Goal: Check status

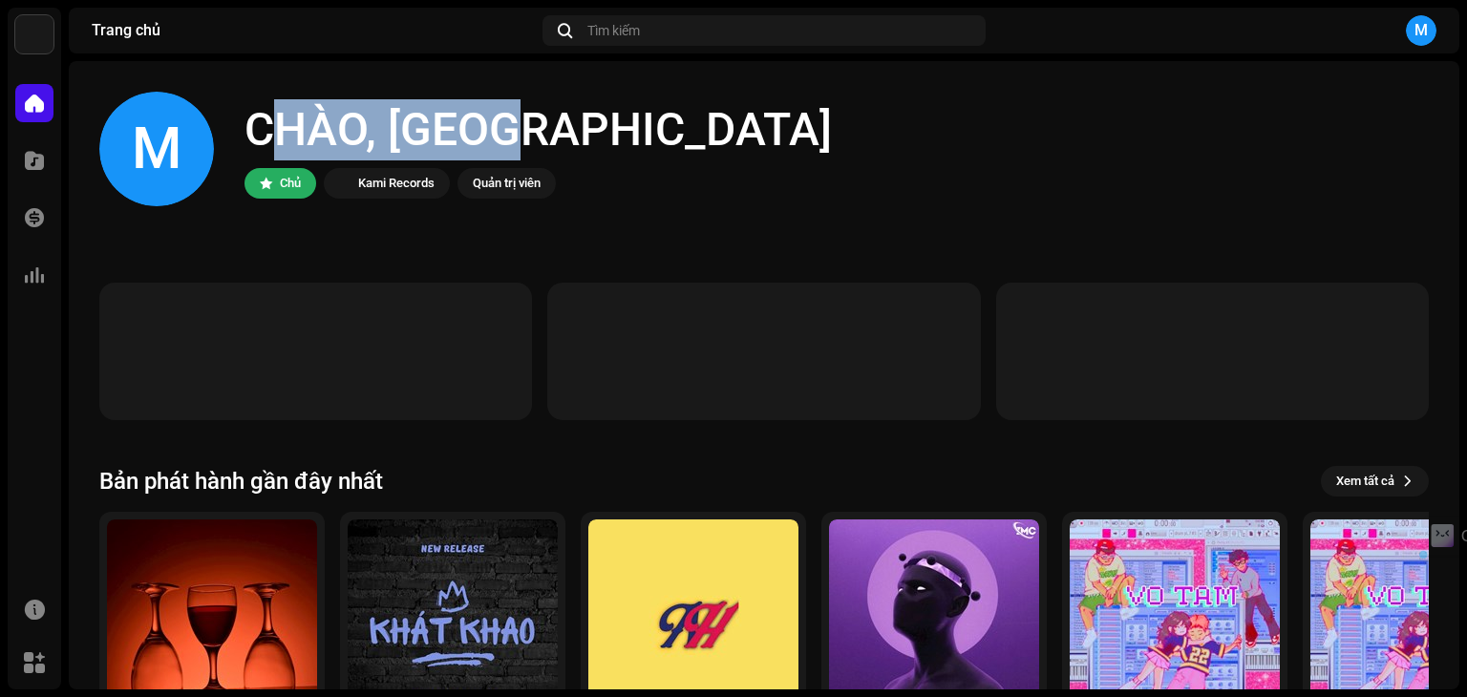
drag, startPoint x: 235, startPoint y: 123, endPoint x: 546, endPoint y: 111, distance: 311.6
click at [546, 111] on div "M CHÀO, [PERSON_NAME] Chủ Kami Records Quản trị viên" at bounding box center [763, 149] width 1329 height 115
click at [546, 111] on div "CHÀO, [GEOGRAPHIC_DATA]" at bounding box center [537, 129] width 587 height 61
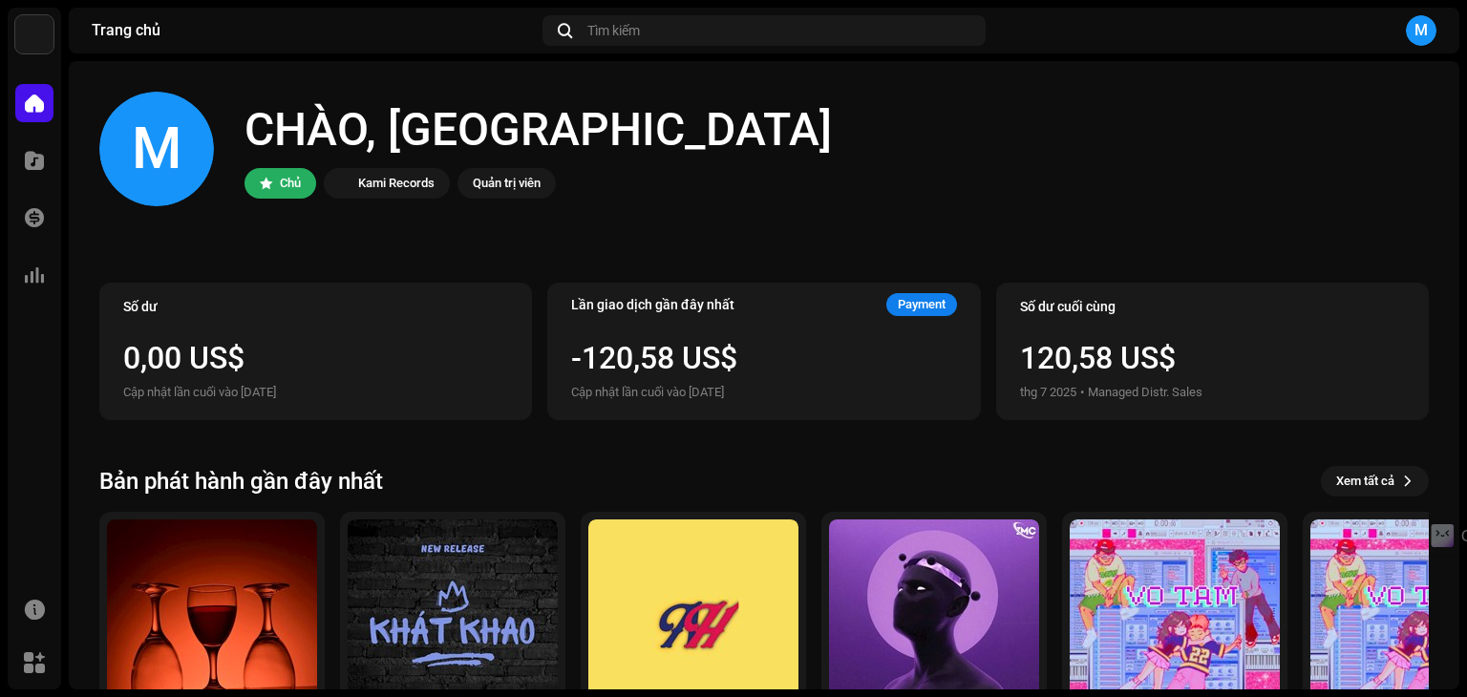
click at [477, 120] on div "CHÀO, [GEOGRAPHIC_DATA]" at bounding box center [537, 129] width 587 height 61
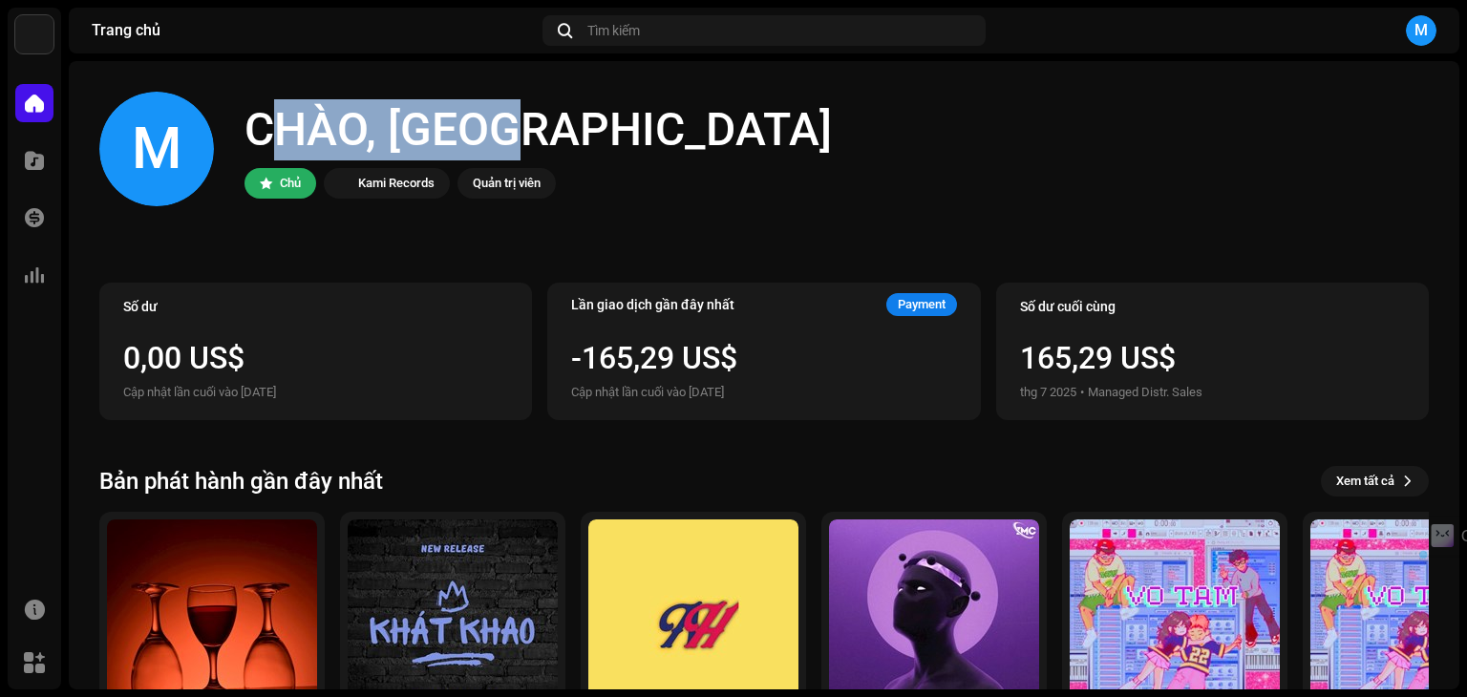
drag, startPoint x: 487, startPoint y: 131, endPoint x: 251, endPoint y: 140, distance: 236.1
click at [251, 140] on div "CHÀO, [GEOGRAPHIC_DATA]" at bounding box center [537, 129] width 587 height 61
drag, startPoint x: 245, startPoint y: 137, endPoint x: 491, endPoint y: 142, distance: 245.5
click at [491, 142] on div "CHÀO, [GEOGRAPHIC_DATA]" at bounding box center [537, 129] width 587 height 61
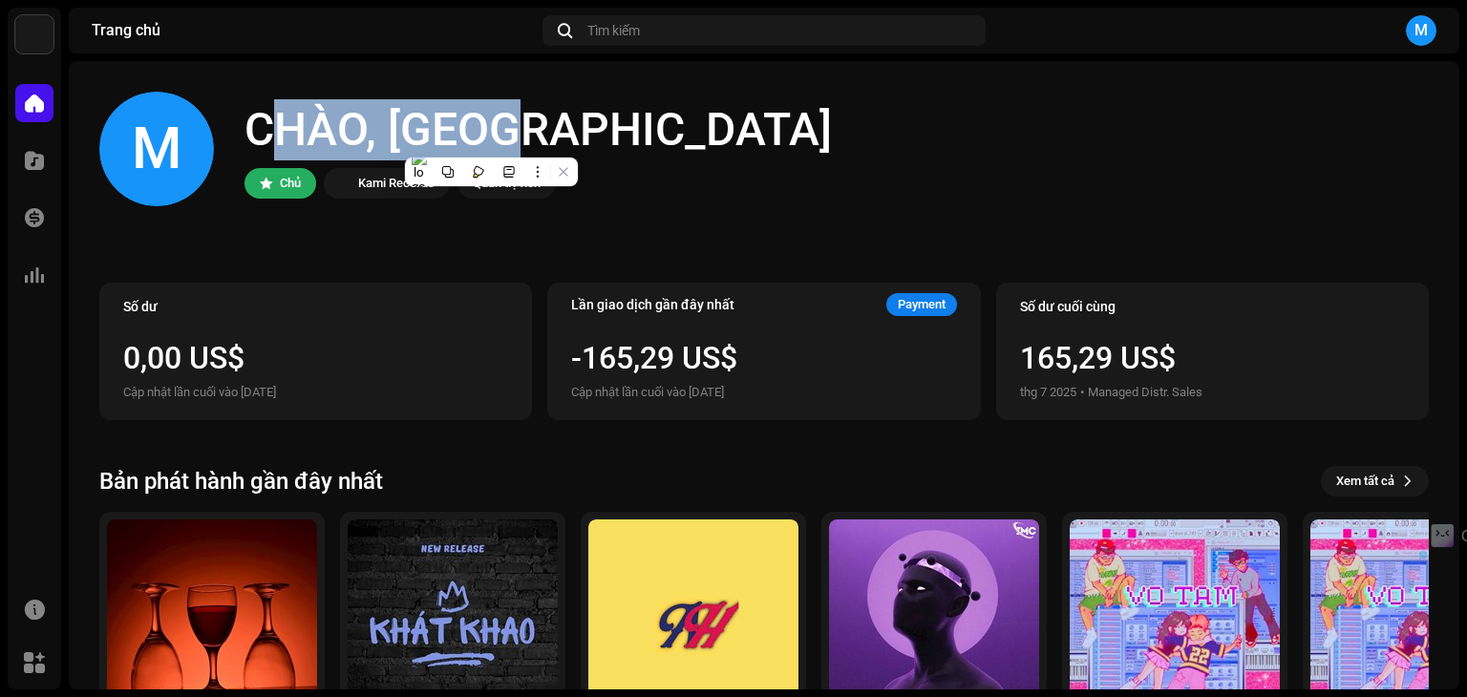
click at [491, 142] on div "CHÀO, [GEOGRAPHIC_DATA]" at bounding box center [537, 129] width 587 height 61
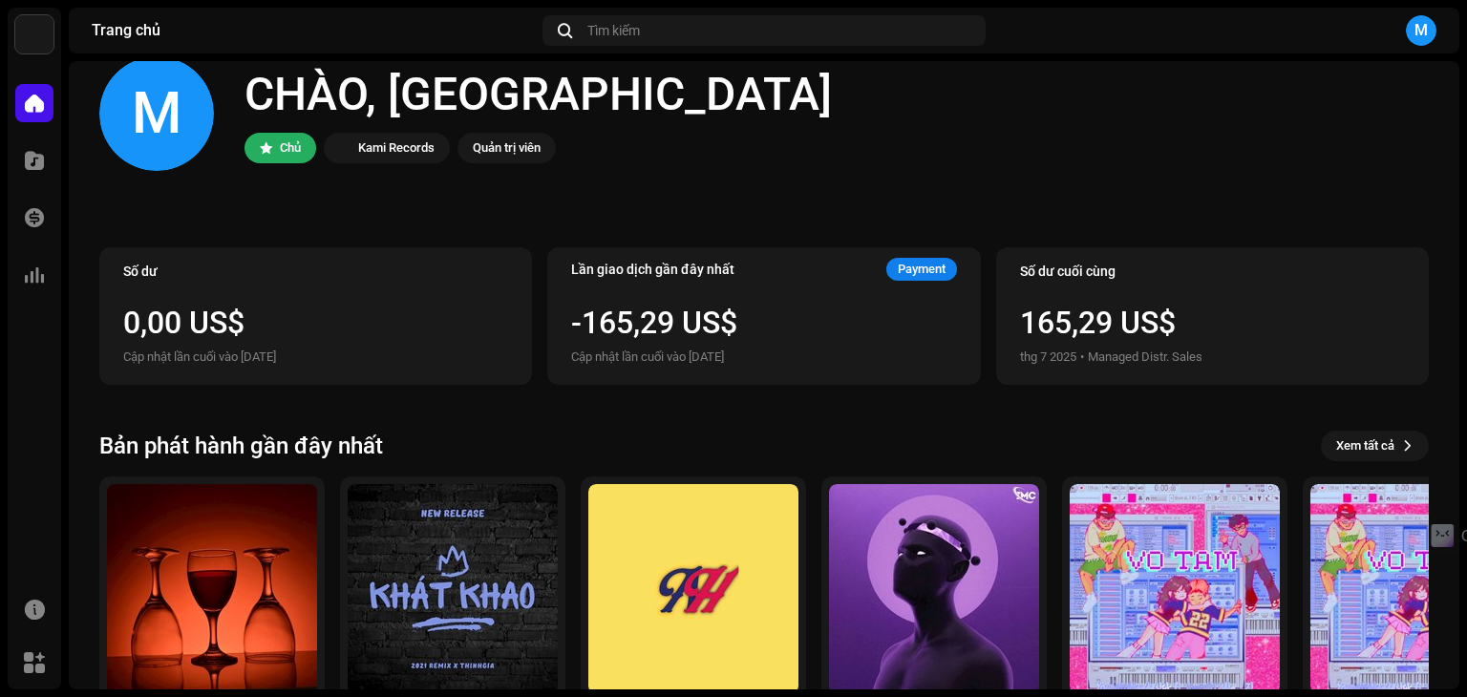
scroll to position [128, 0]
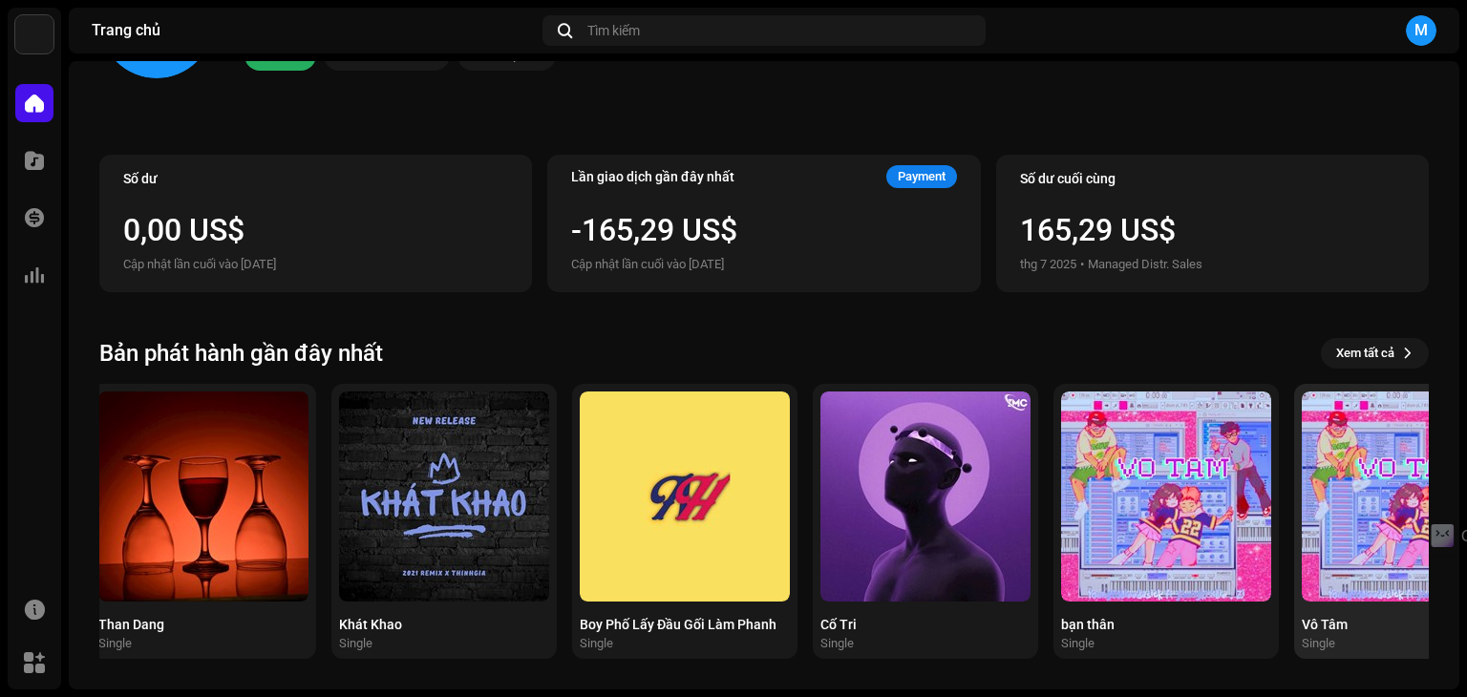
drag, startPoint x: 1293, startPoint y: 448, endPoint x: 1209, endPoint y: 459, distance: 84.8
click at [1238, 454] on div "Than Dang Single Khát Khao Single Boy Phố Lấy Đầu Gối Làm Phanh Single Cố Tri S…" at bounding box center [747, 521] width 1329 height 275
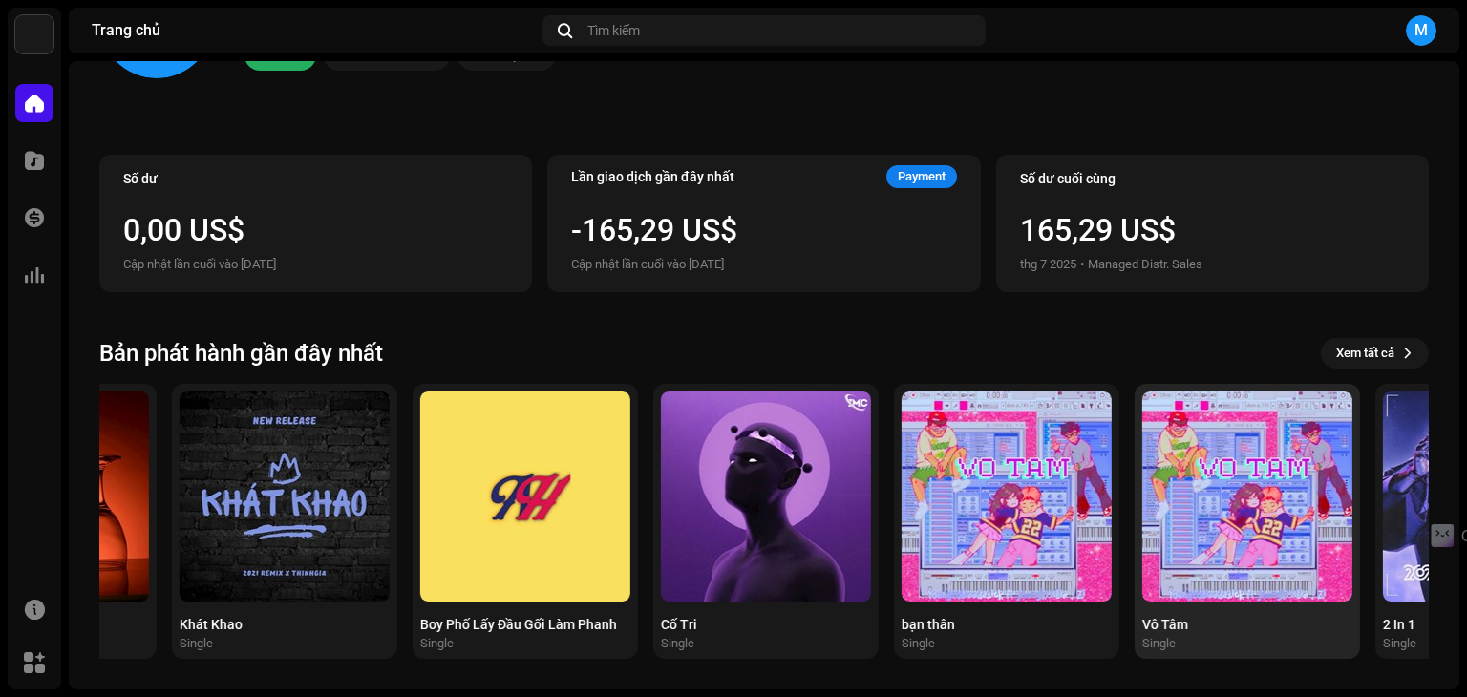
click at [1205, 459] on img at bounding box center [1247, 497] width 210 height 210
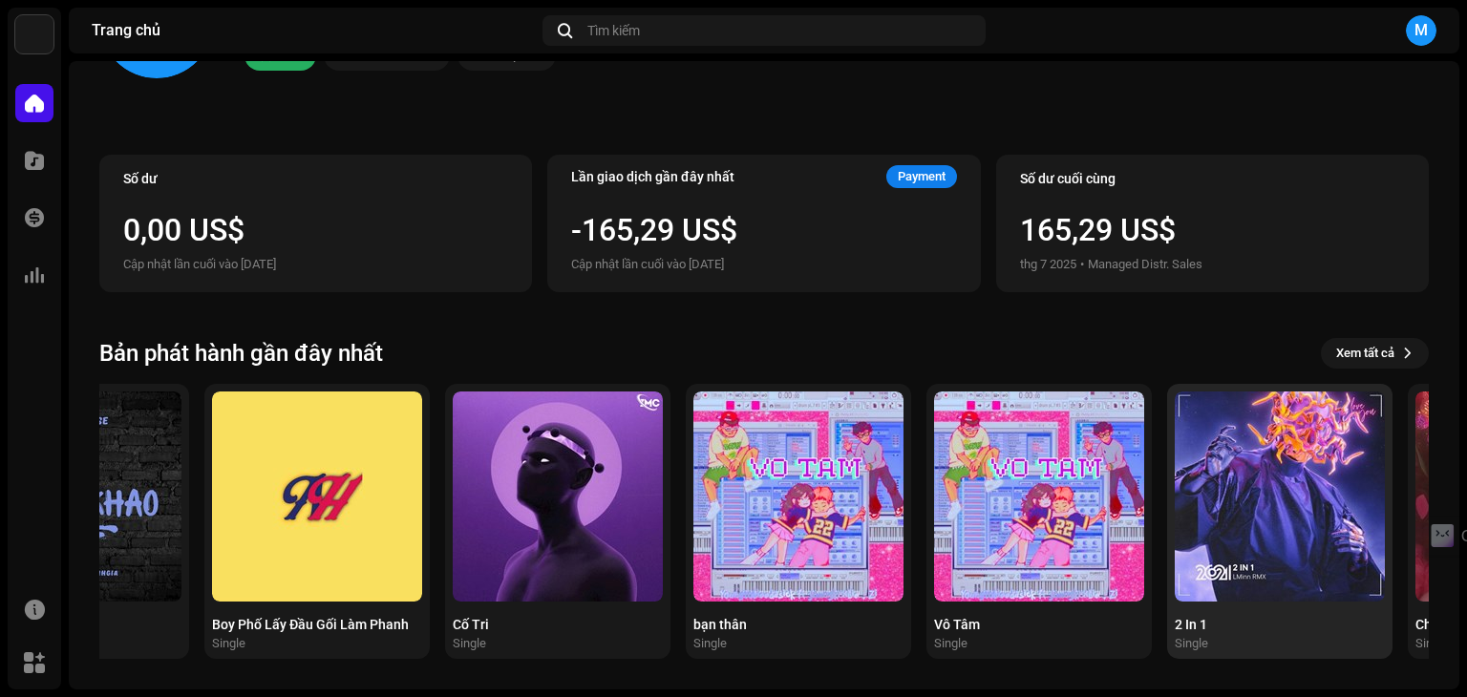
drag, startPoint x: 1259, startPoint y: 444, endPoint x: 797, endPoint y: 476, distance: 462.3
click at [934, 474] on img at bounding box center [1039, 497] width 210 height 210
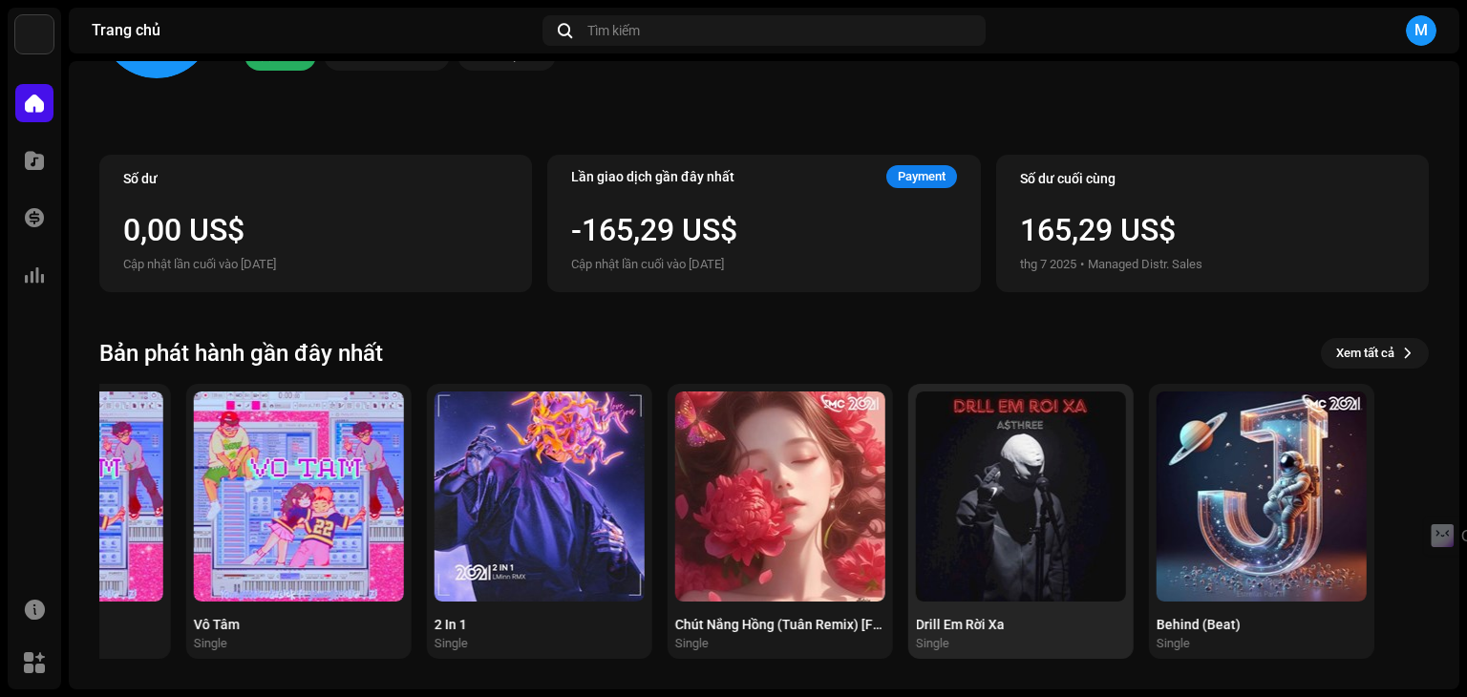
drag, startPoint x: 1238, startPoint y: 425, endPoint x: 1085, endPoint y: 447, distance: 154.4
click at [1085, 447] on img at bounding box center [1021, 497] width 210 height 210
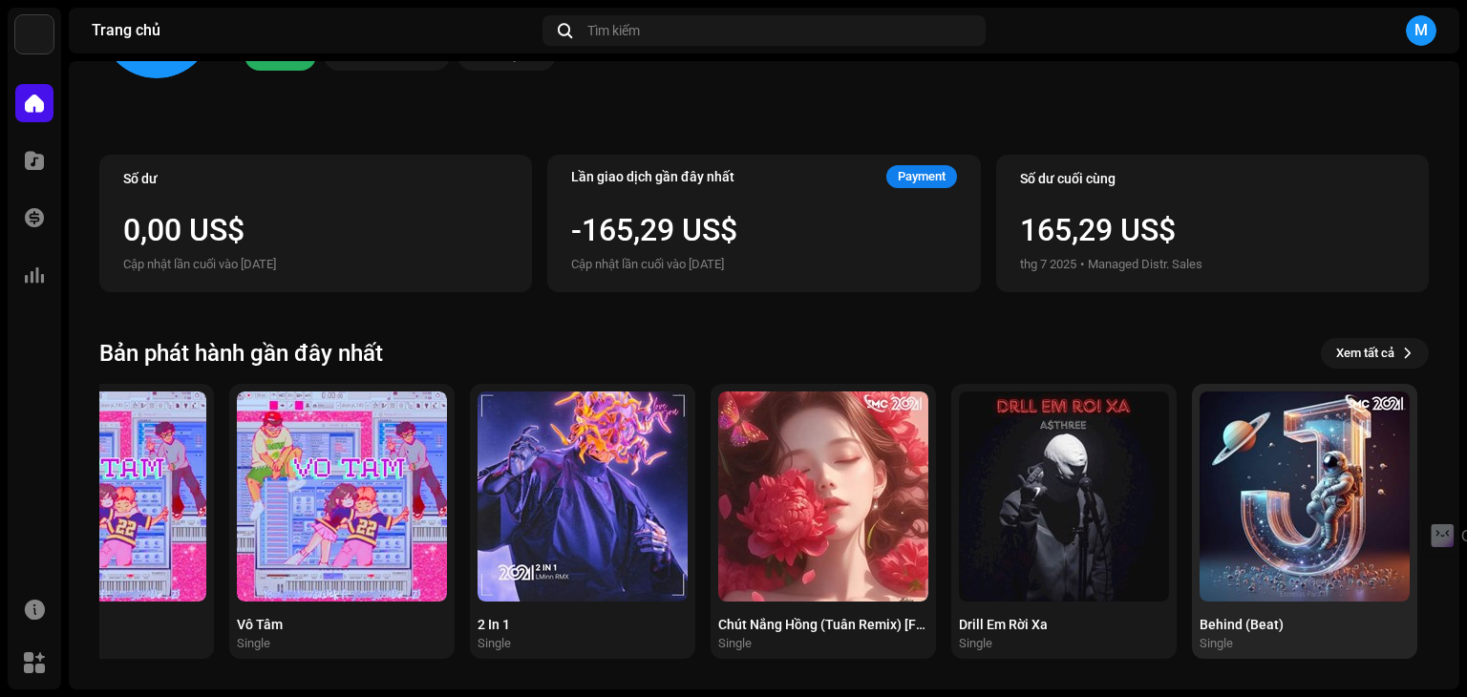
drag, startPoint x: 1310, startPoint y: 440, endPoint x: 1030, endPoint y: 509, distance: 288.1
click at [1199, 508] on img at bounding box center [1304, 497] width 210 height 210
click at [1369, 461] on img at bounding box center [1304, 497] width 210 height 210
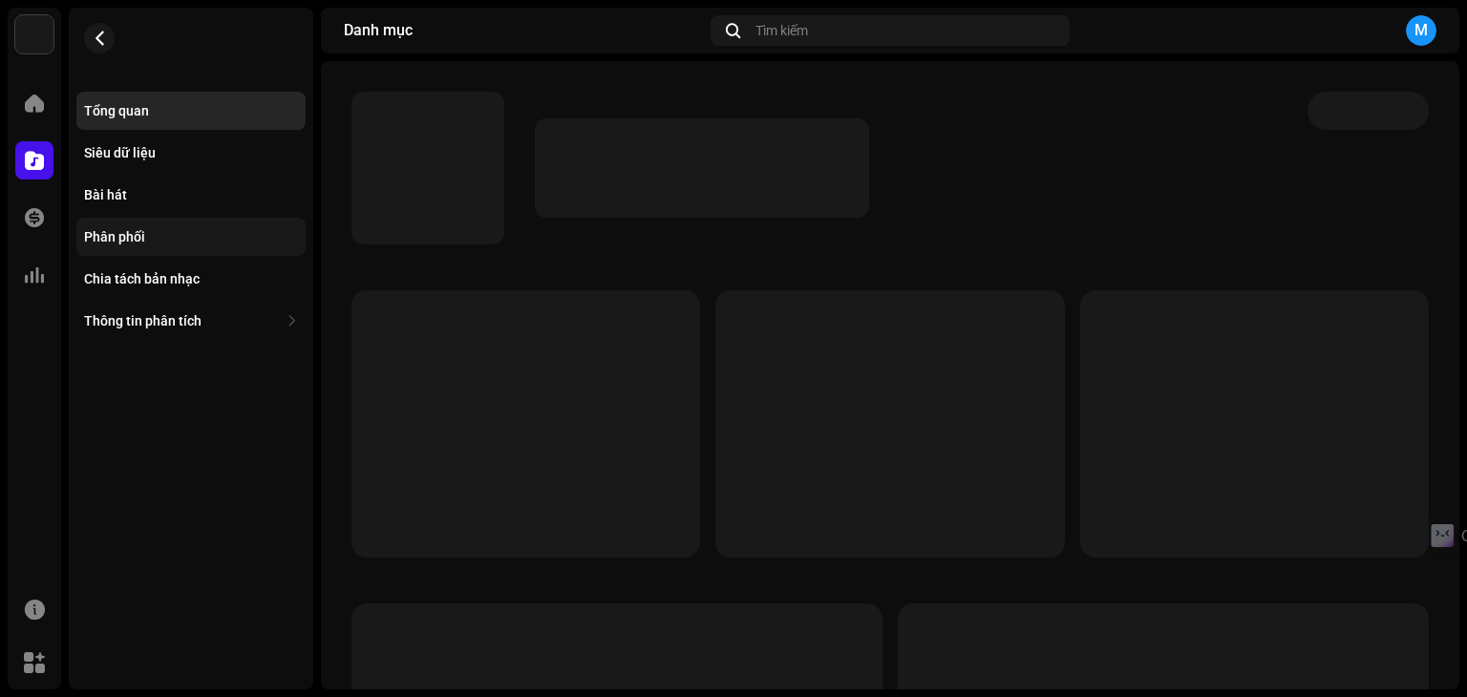
click at [145, 245] on div "Phân phối" at bounding box center [190, 237] width 229 height 38
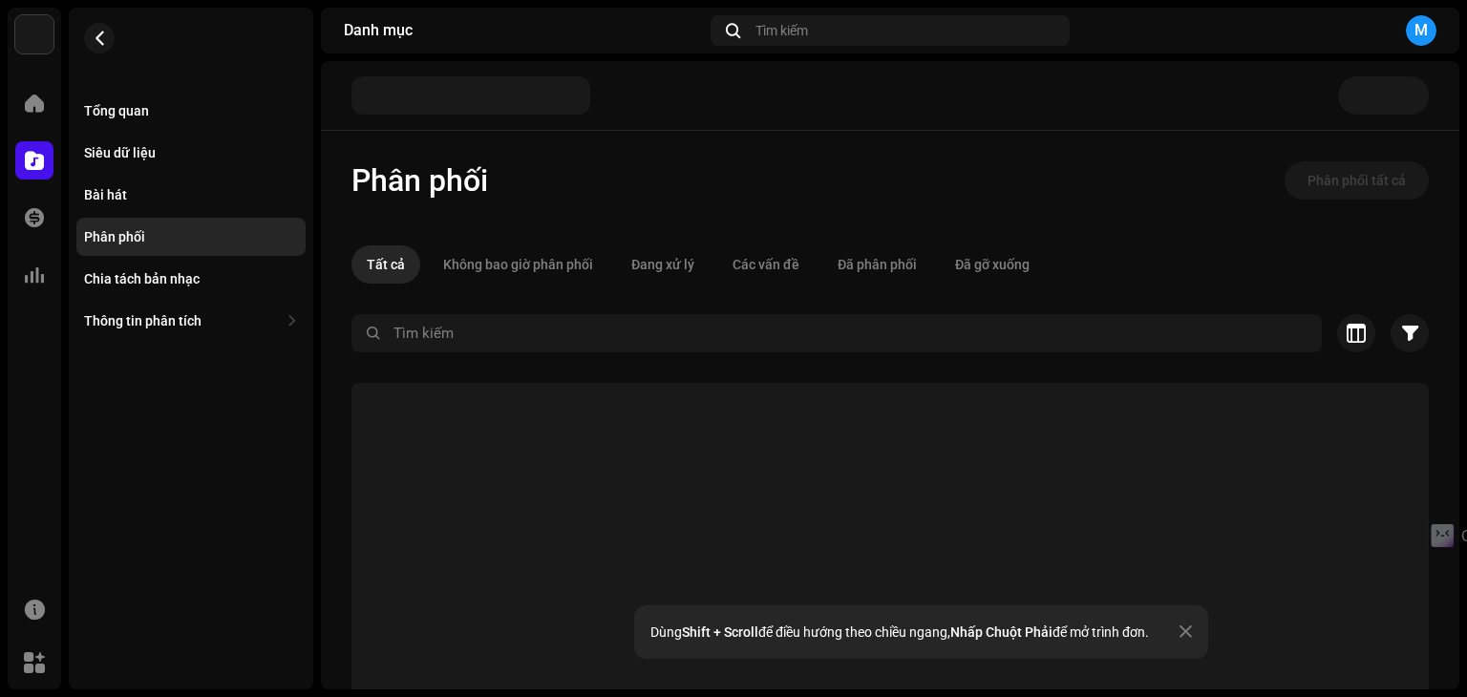
click at [1192, 636] on div at bounding box center [1185, 632] width 12 height 15
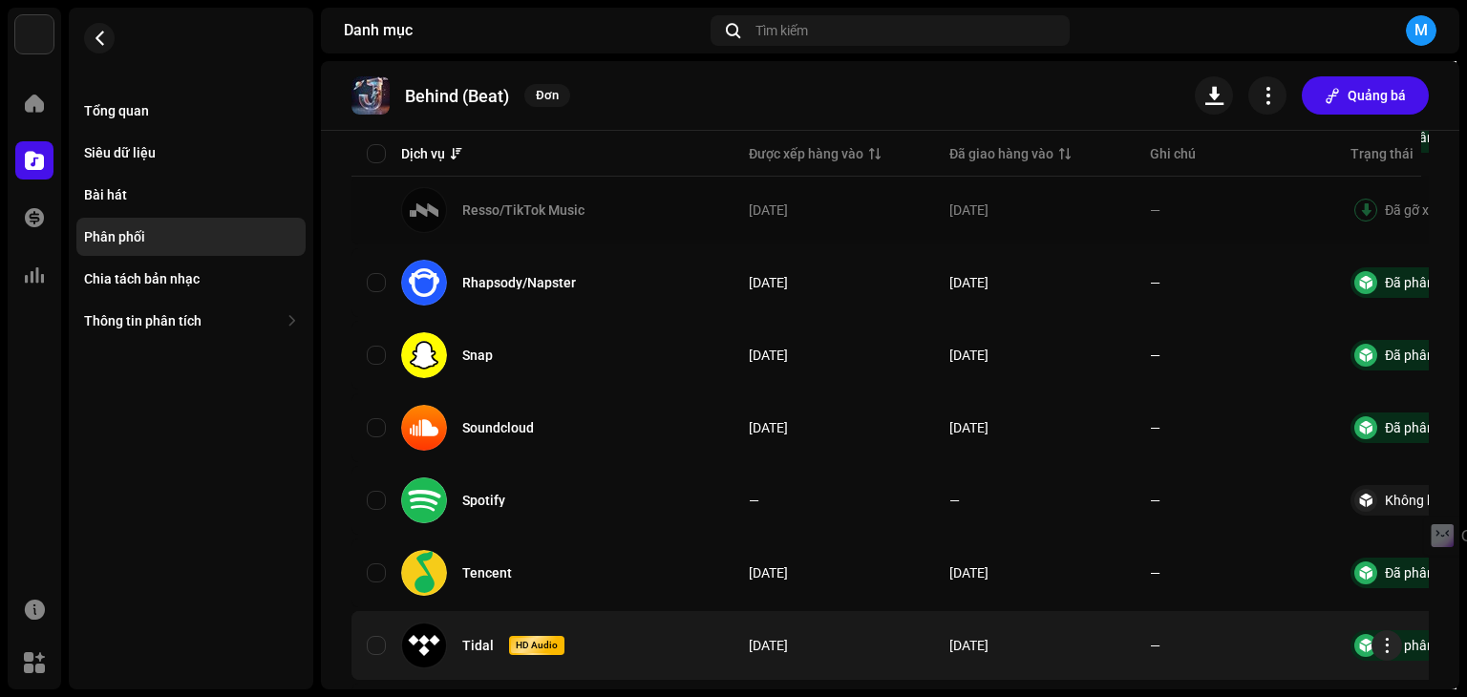
scroll to position [2055, 0]
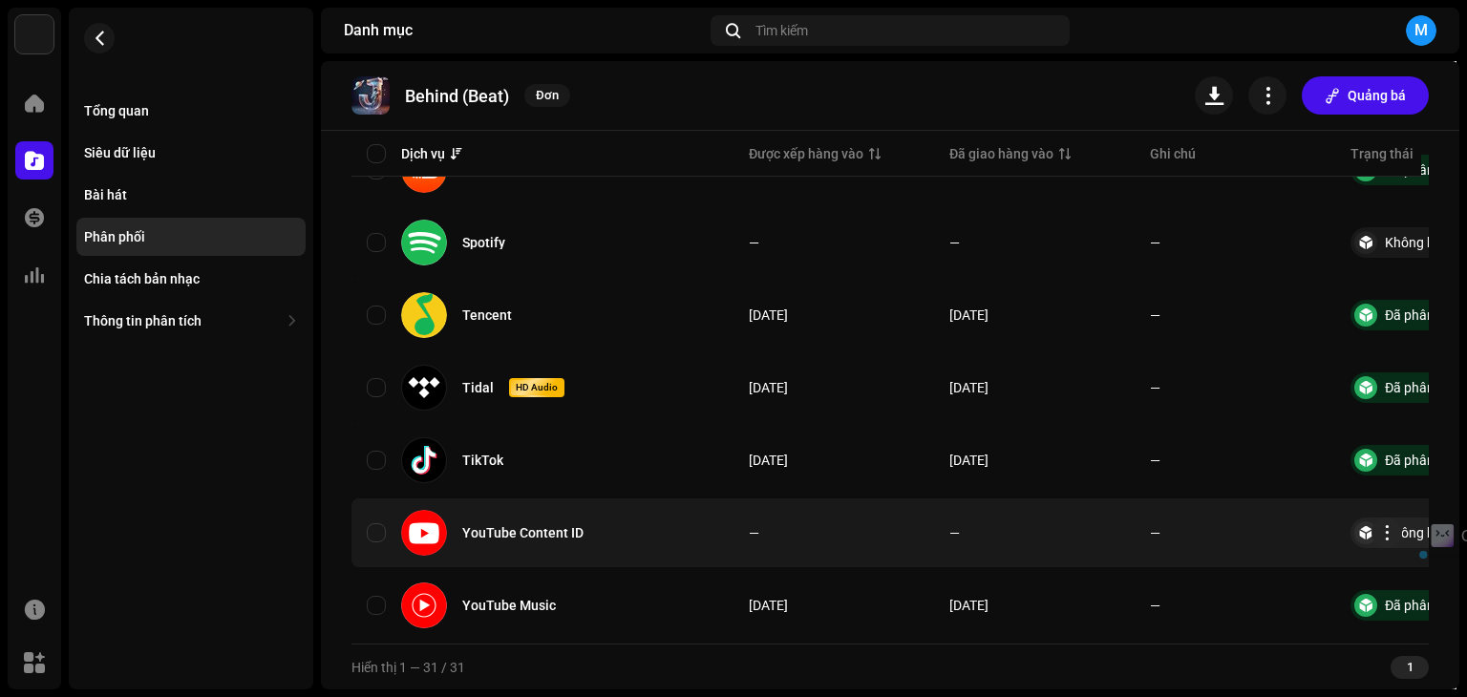
drag, startPoint x: 1162, startPoint y: 483, endPoint x: 940, endPoint y: 501, distance: 223.2
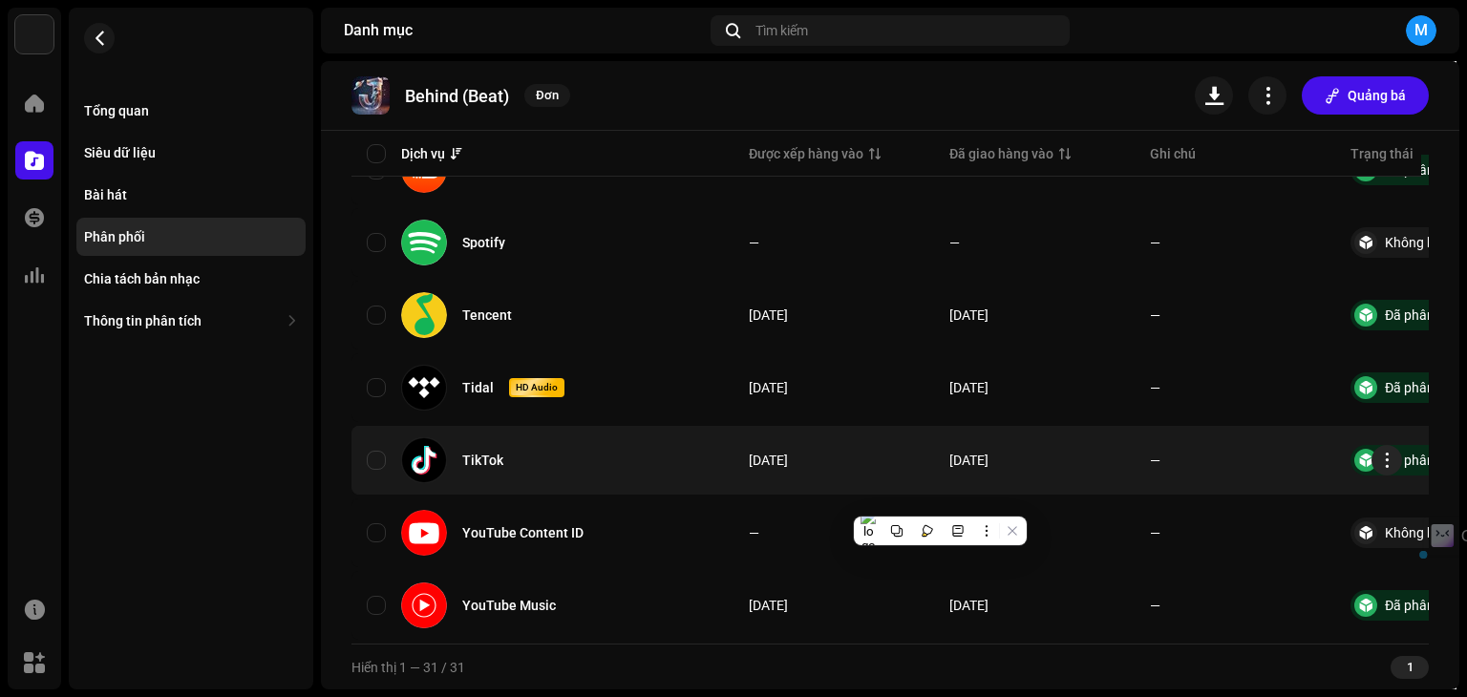
click at [1207, 438] on td "—" at bounding box center [1235, 460] width 201 height 69
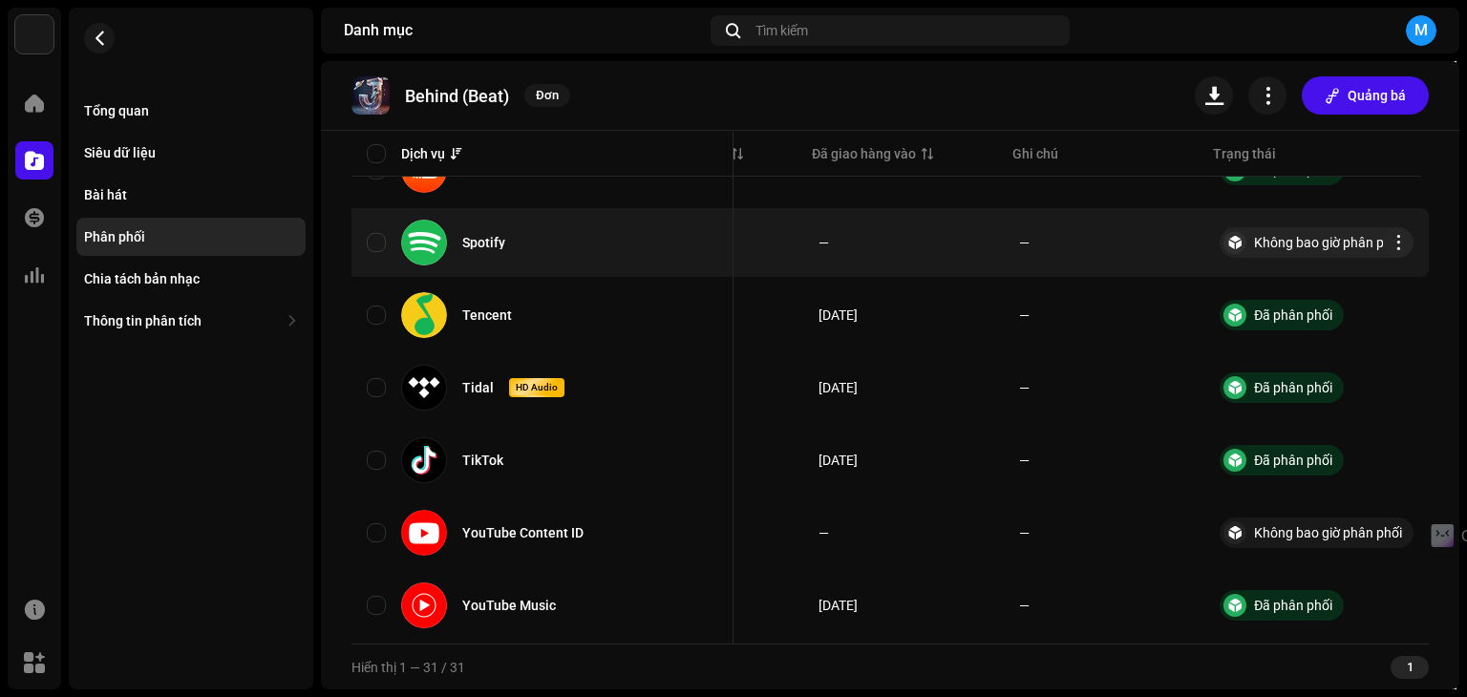
click at [1270, 236] on div "Không bao giờ phân phối" at bounding box center [1328, 242] width 148 height 13
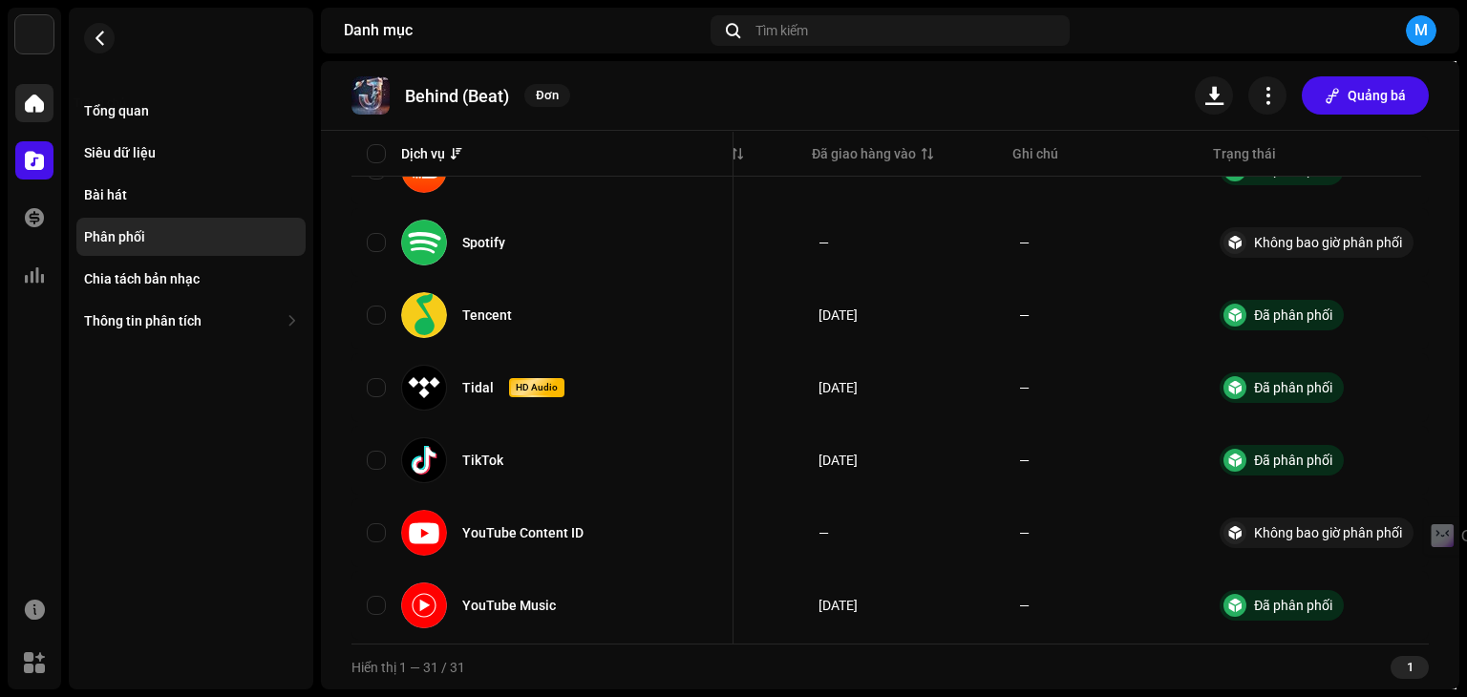
click at [34, 98] on span at bounding box center [34, 102] width 19 height 15
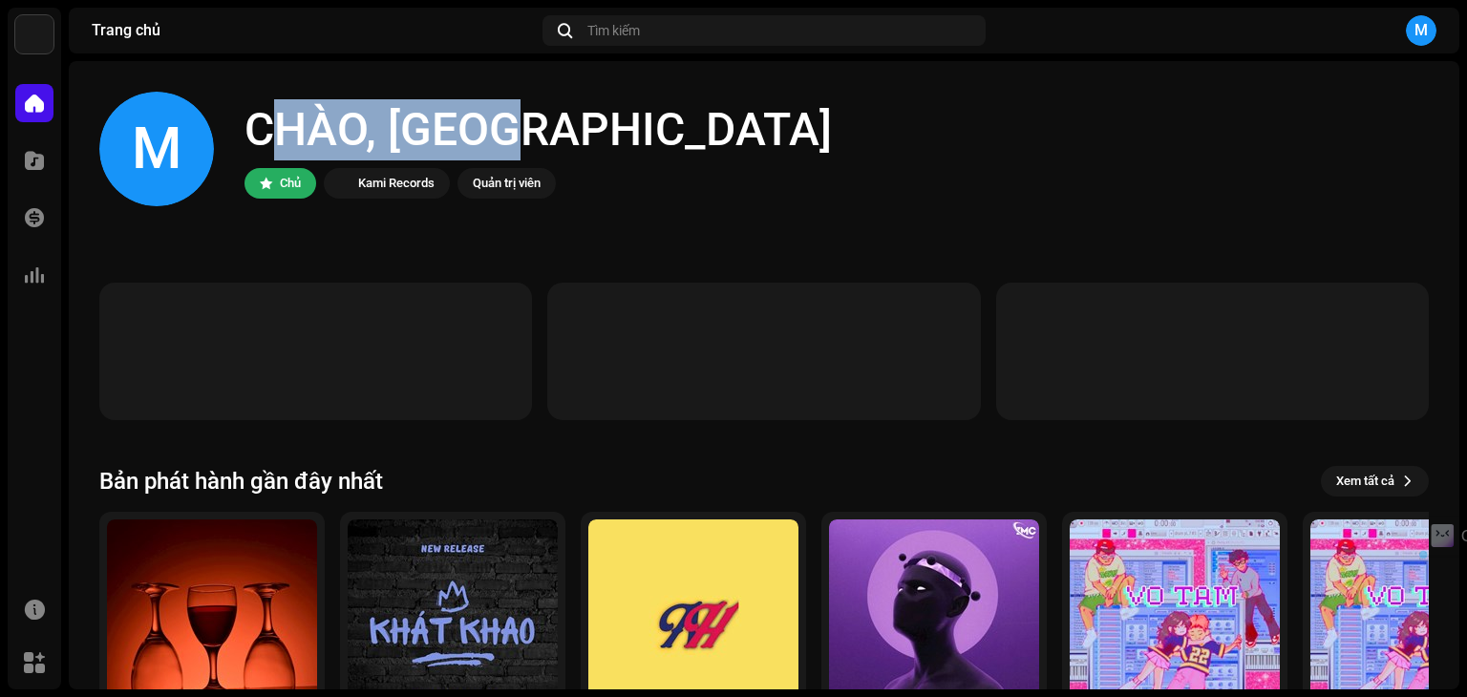
drag, startPoint x: 237, startPoint y: 120, endPoint x: 573, endPoint y: 93, distance: 337.3
click at [573, 93] on div "M CHÀO, [PERSON_NAME] Chủ Kami Records Quản trị viên" at bounding box center [763, 149] width 1329 height 115
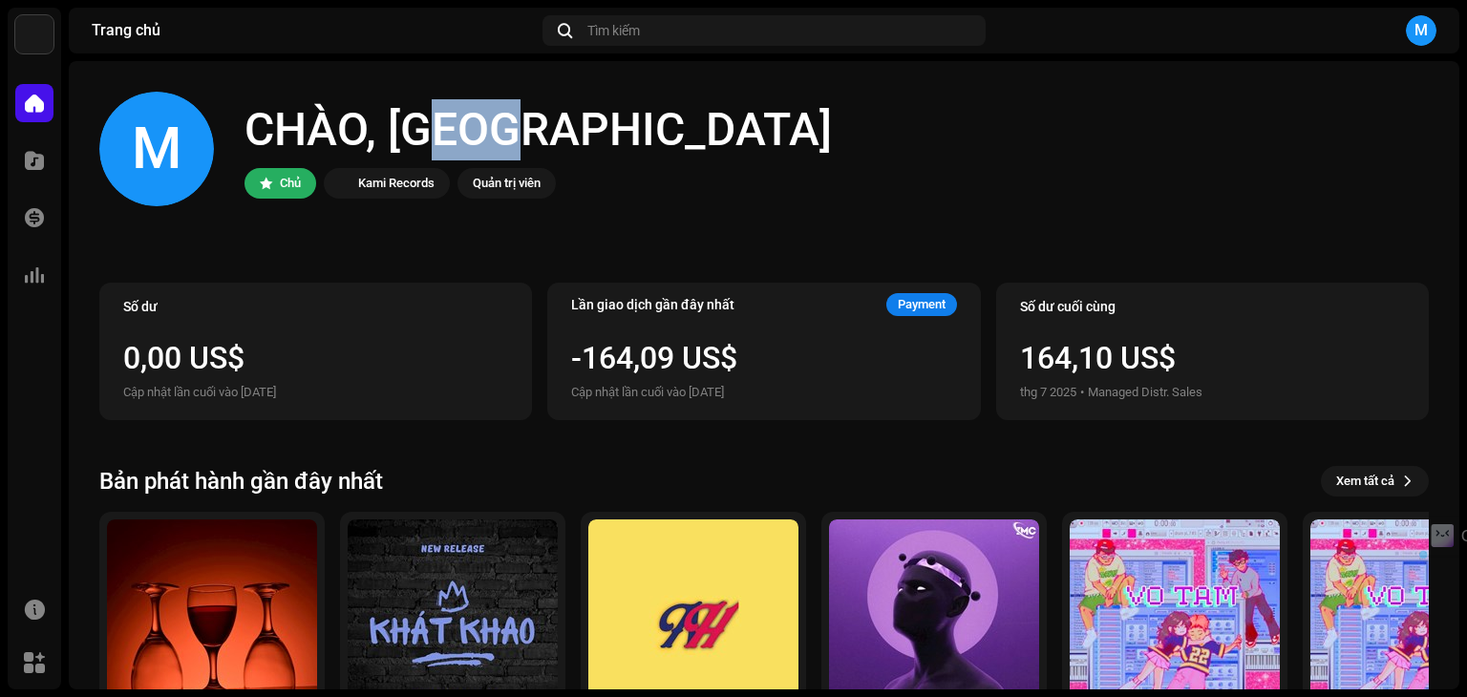
drag, startPoint x: 485, startPoint y: 128, endPoint x: 430, endPoint y: 131, distance: 55.5
click at [430, 131] on div "CHÀO, [GEOGRAPHIC_DATA]" at bounding box center [537, 129] width 587 height 61
